Goal: Task Accomplishment & Management: Manage account settings

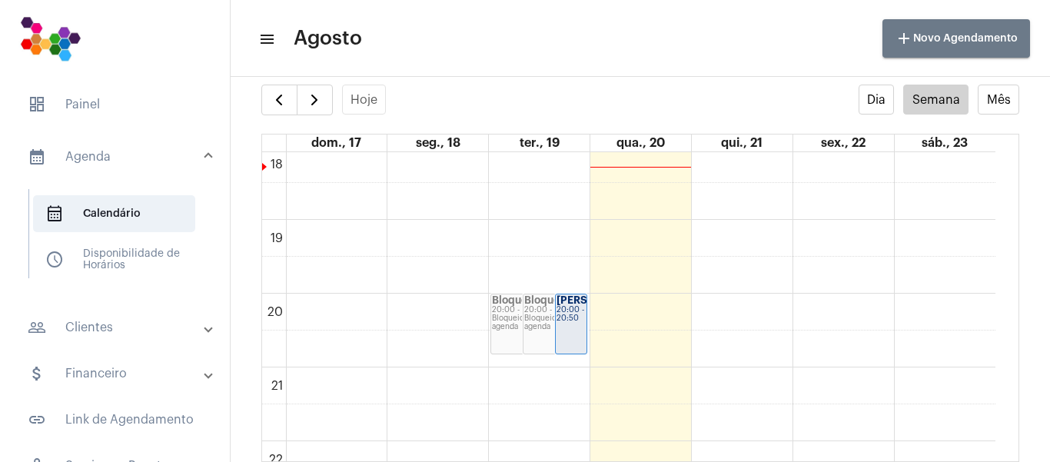
scroll to position [1308, 0]
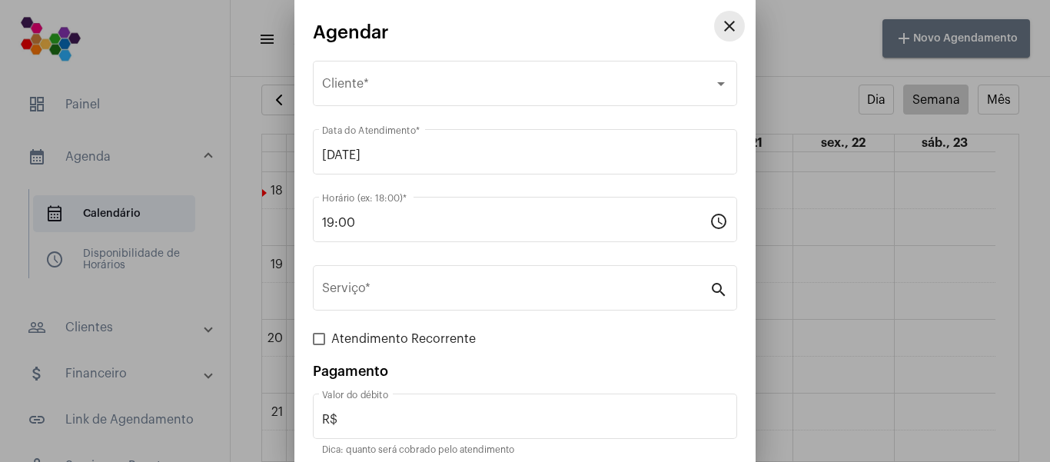
click at [720, 32] on mat-icon "close" at bounding box center [729, 26] width 18 height 18
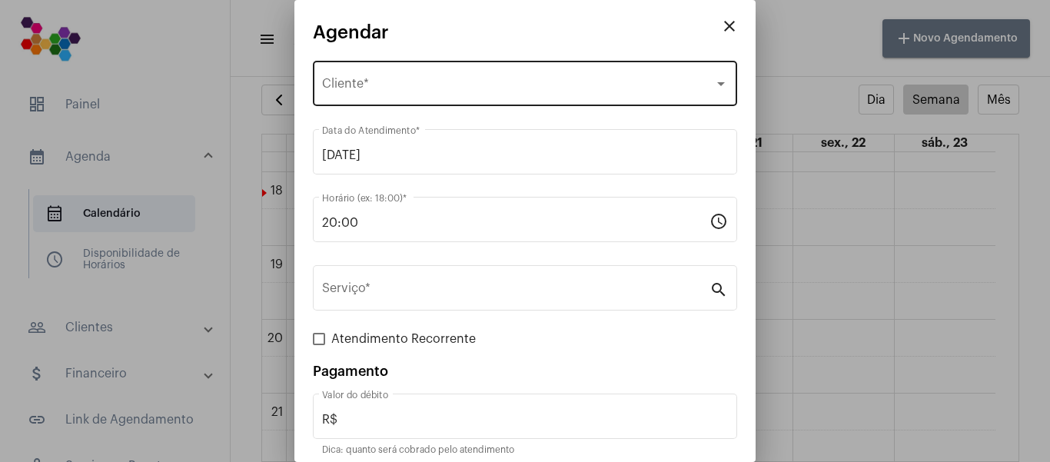
click at [507, 85] on div "Selecione o Cliente" at bounding box center [518, 87] width 392 height 14
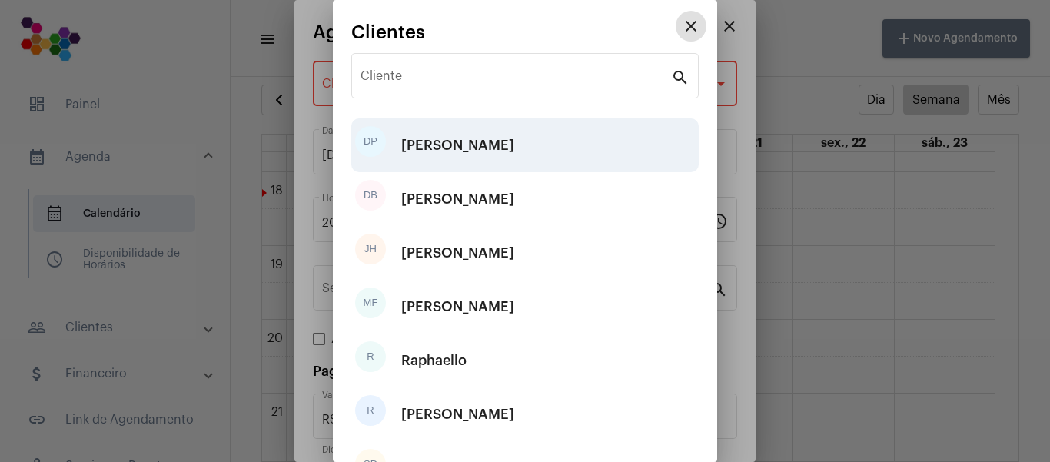
click at [496, 145] on div "DP Daniel Pereira" at bounding box center [524, 145] width 347 height 54
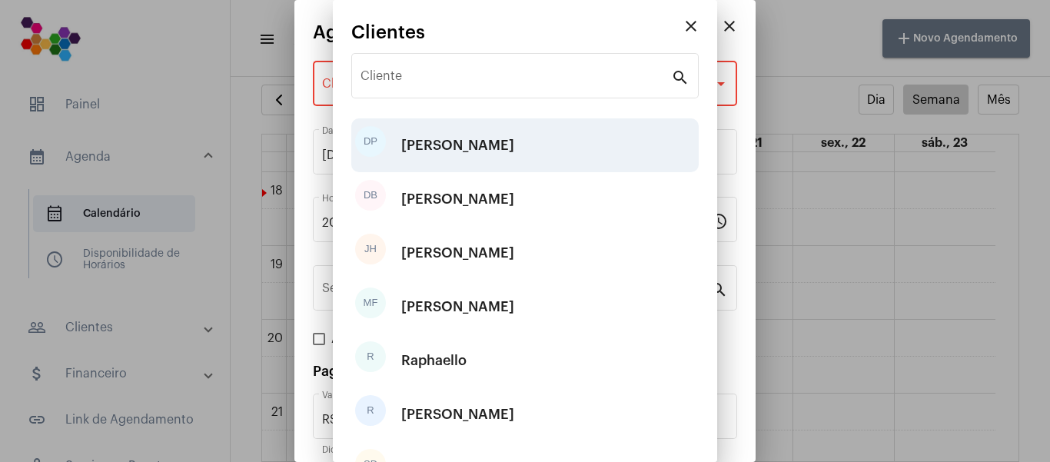
type input "R$ 50"
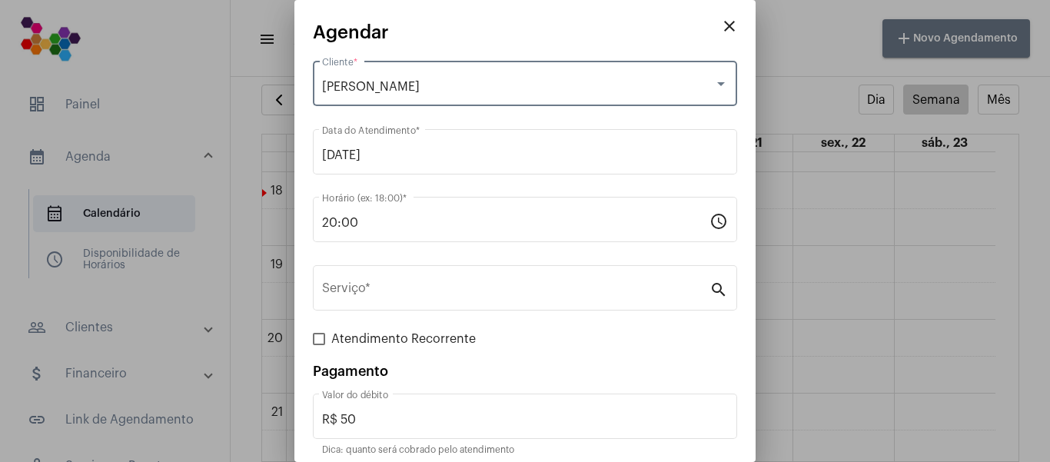
scroll to position [62, 0]
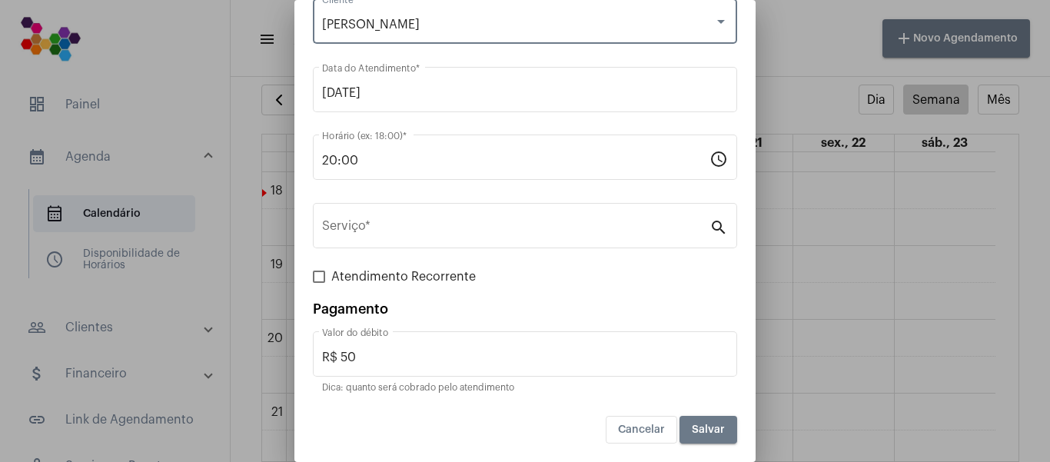
click at [697, 434] on span "Salvar" at bounding box center [708, 429] width 33 height 11
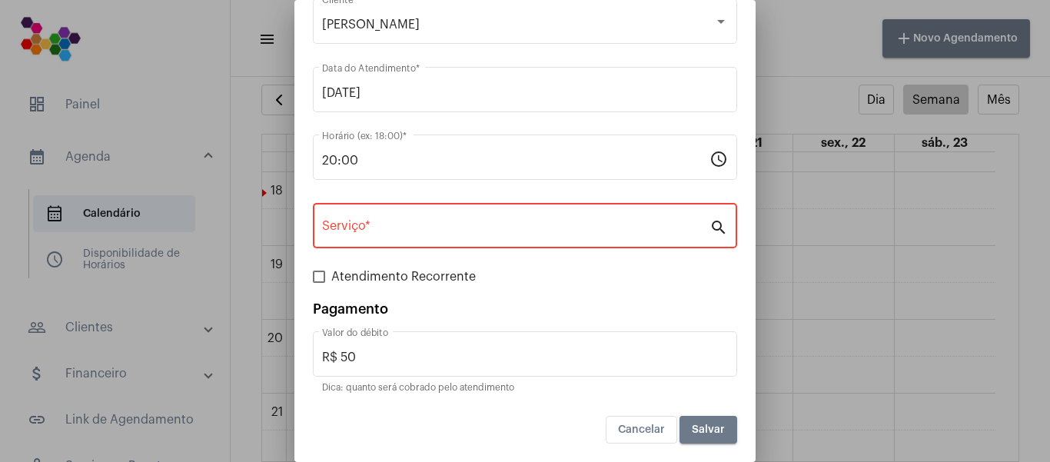
click at [573, 227] on input "Serviço *" at bounding box center [515, 229] width 387 height 14
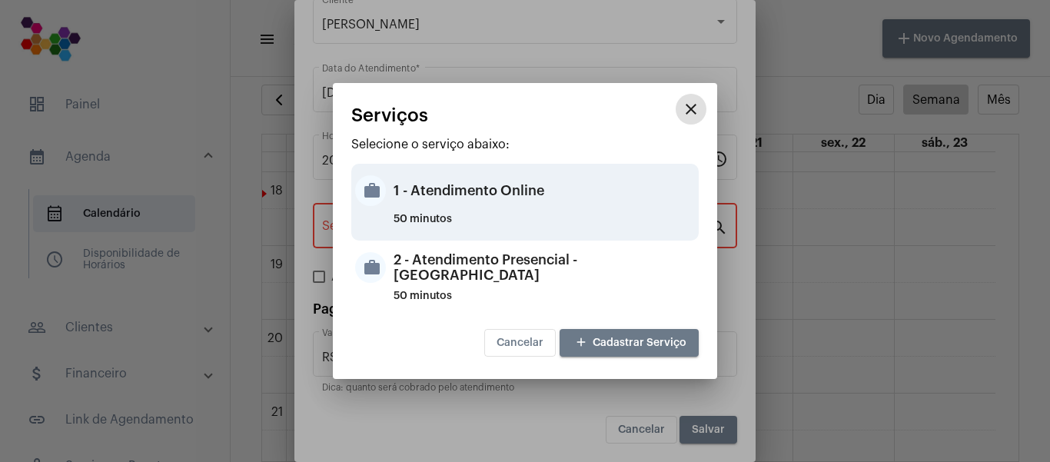
click at [540, 218] on div "50 minutos" at bounding box center [544, 225] width 301 height 23
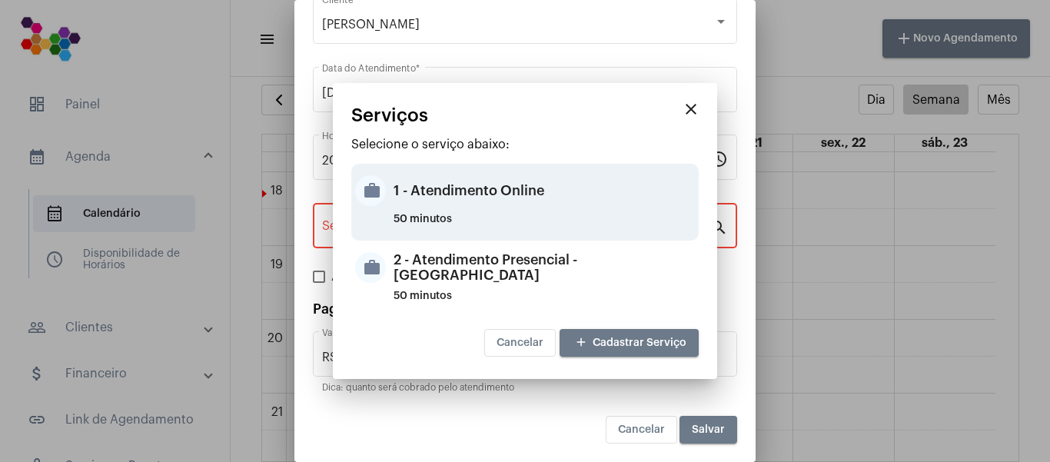
type input "1 - Atendimento Online"
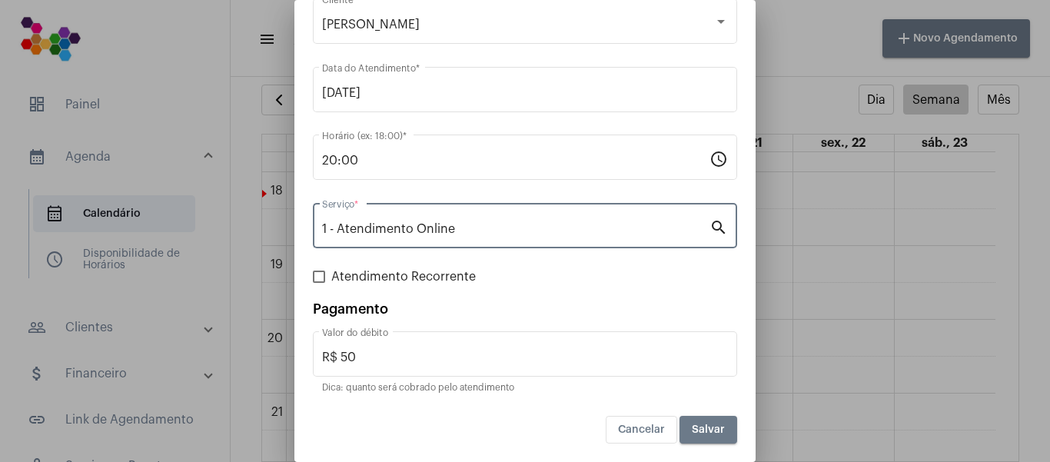
click at [692, 427] on span "Salvar" at bounding box center [708, 429] width 33 height 11
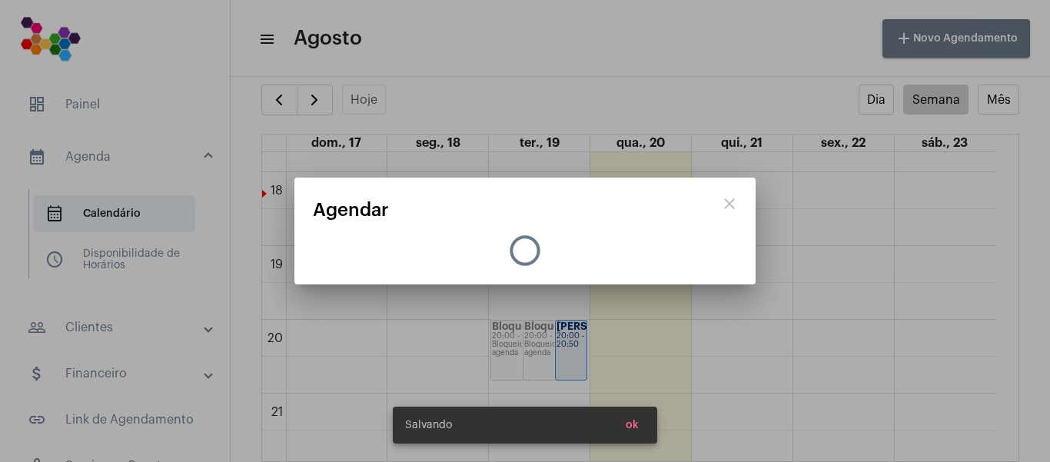
scroll to position [0, 0]
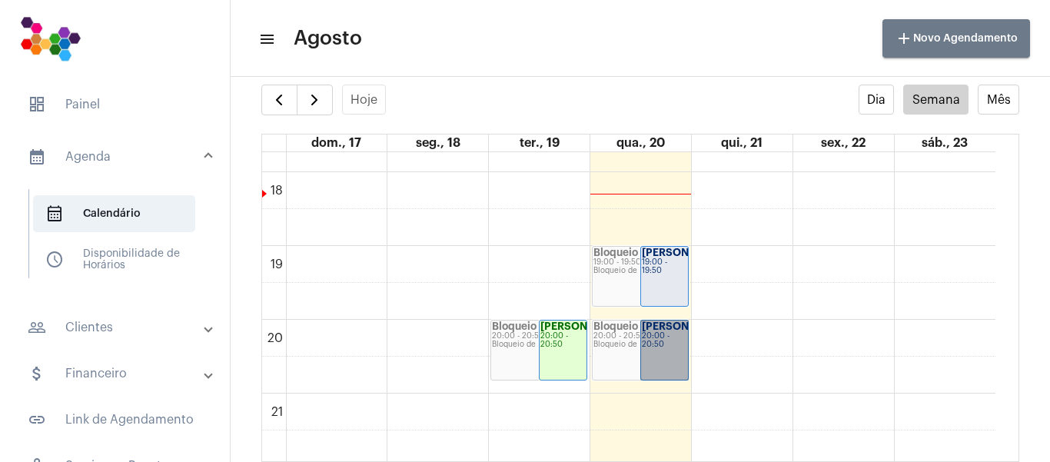
drag, startPoint x: 671, startPoint y: 360, endPoint x: 631, endPoint y: 357, distance: 40.2
click at [631, 349] on div "Bloqueio de agenda" at bounding box center [640, 344] width 94 height 8
click at [657, 350] on link "Daniel Pereira 20:00 - 20:50" at bounding box center [664, 350] width 48 height 61
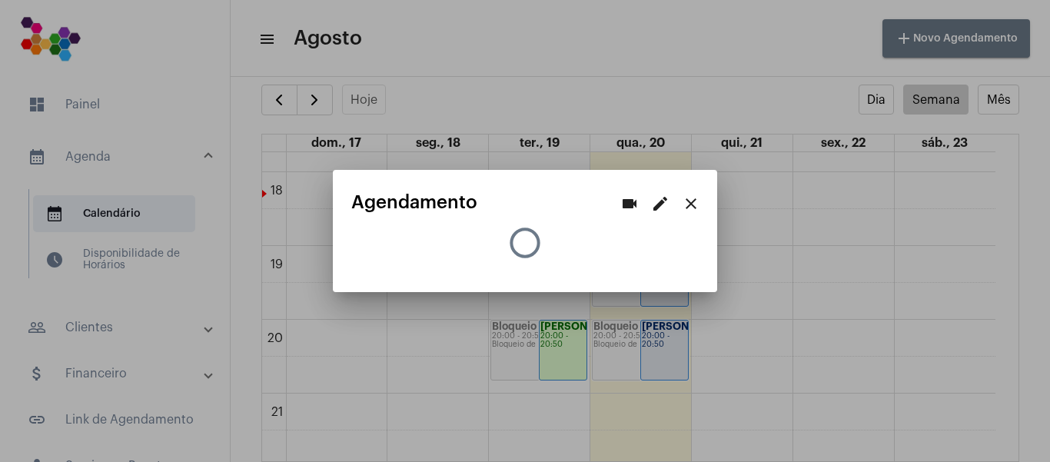
click at [657, 350] on div "videocam edit close Agendamento" at bounding box center [525, 231] width 1050 height 462
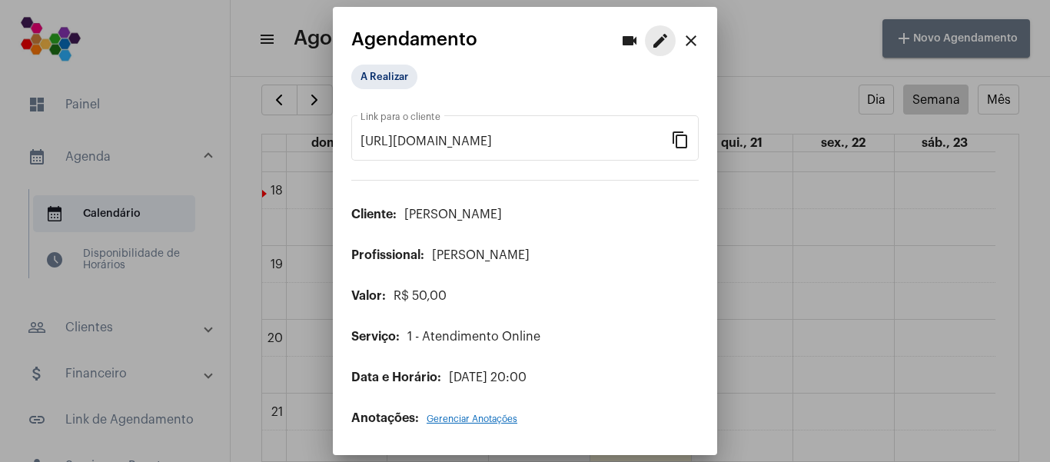
click at [662, 45] on mat-icon "edit" at bounding box center [660, 41] width 18 height 18
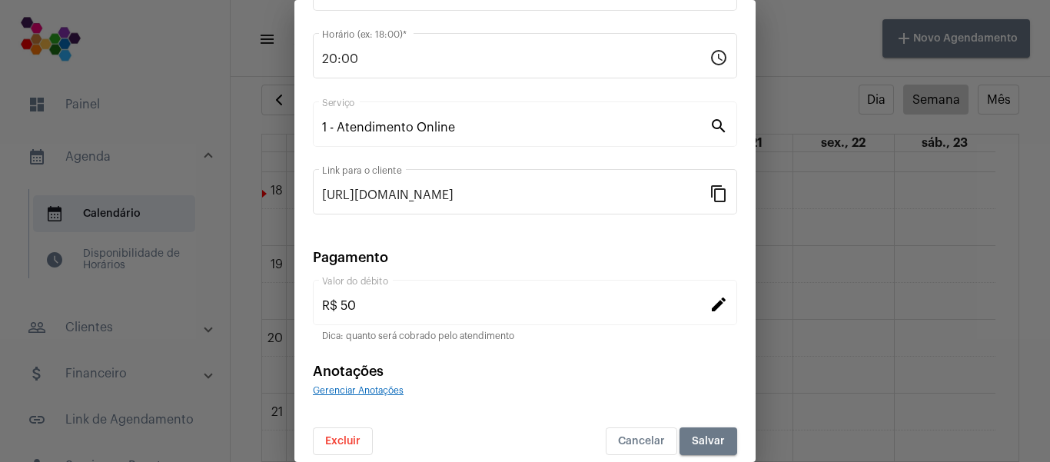
scroll to position [200, 0]
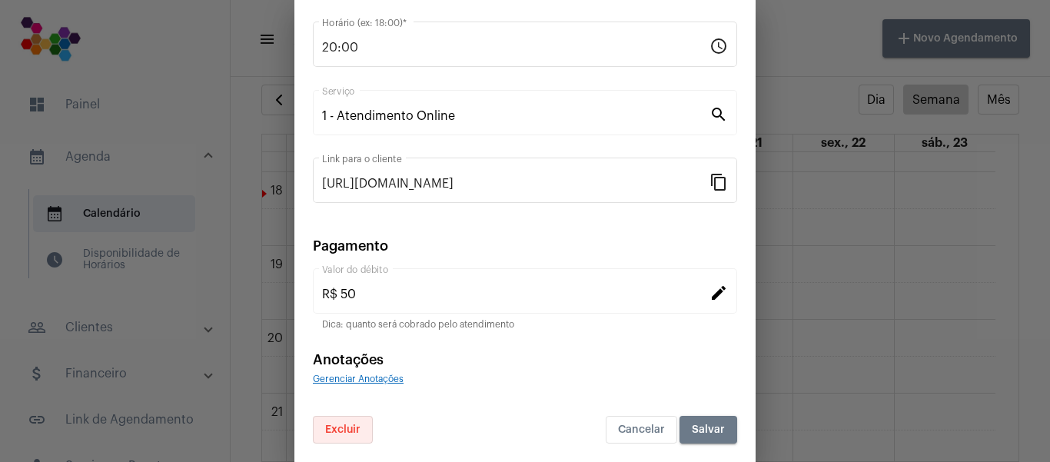
click at [360, 424] on span "Excluir" at bounding box center [342, 429] width 35 height 11
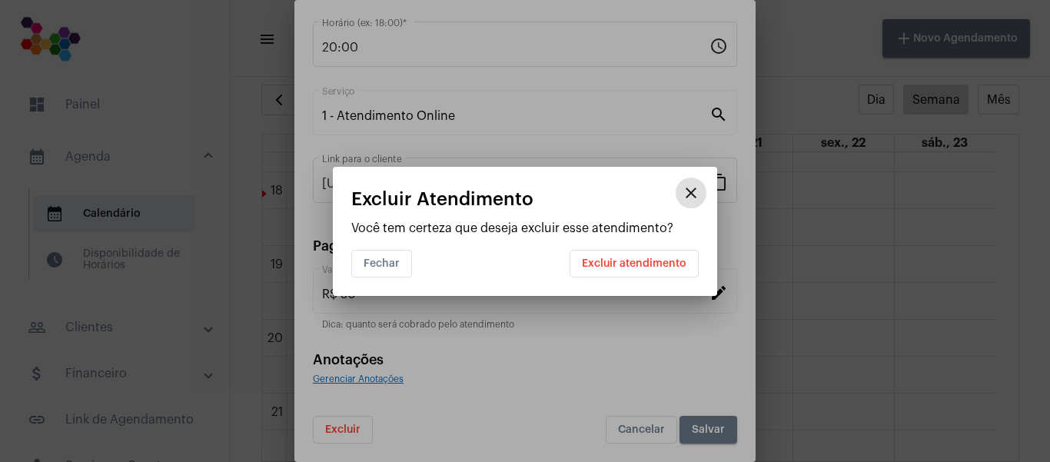
click at [637, 264] on span "Excluir atendimento" at bounding box center [634, 263] width 105 height 11
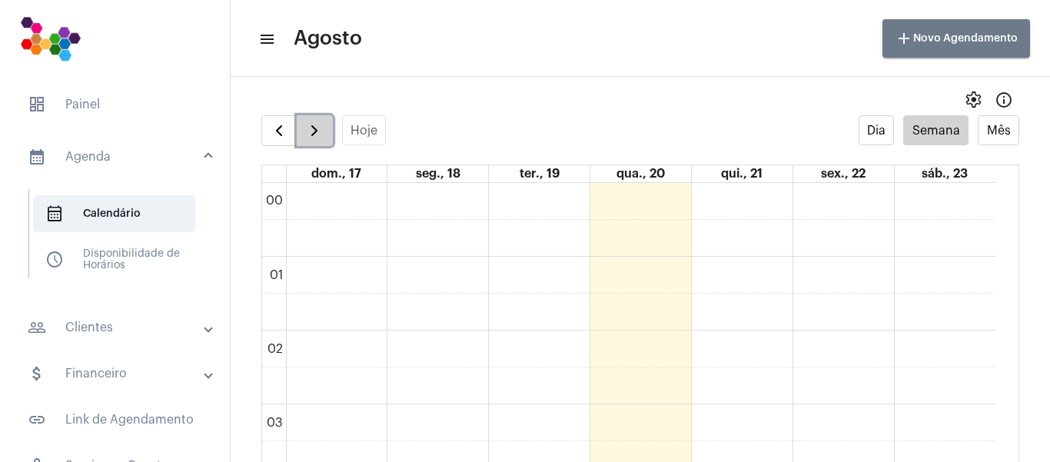
click at [307, 132] on span "button" at bounding box center [314, 130] width 18 height 18
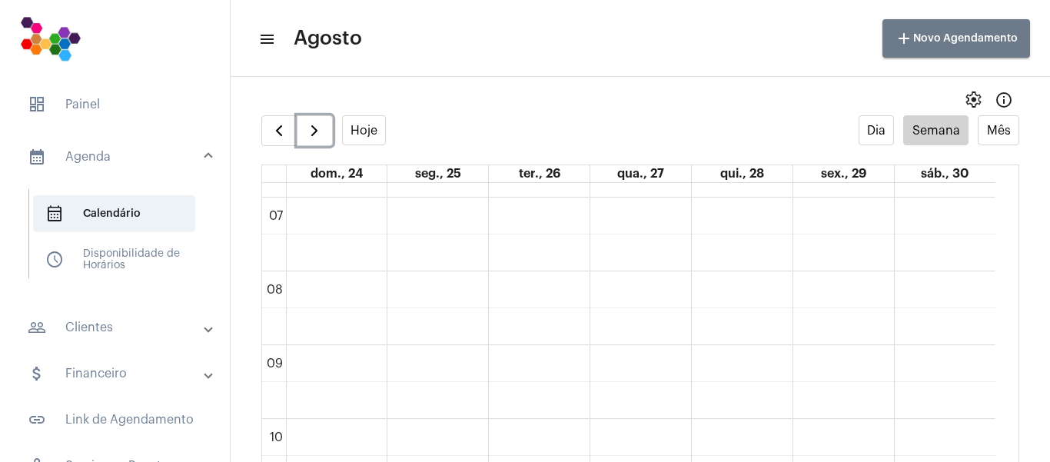
scroll to position [538, 0]
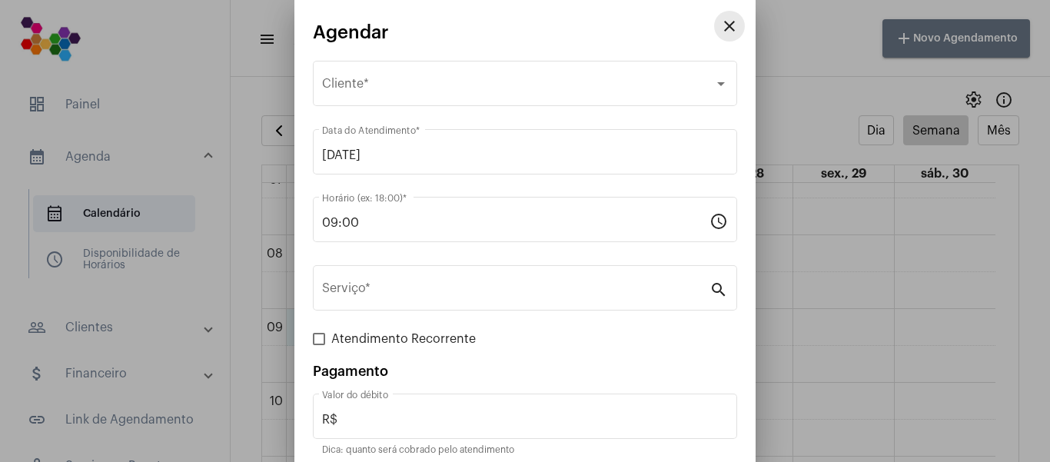
click at [720, 32] on mat-icon "close" at bounding box center [729, 26] width 18 height 18
